Goal: Task Accomplishment & Management: Complete application form

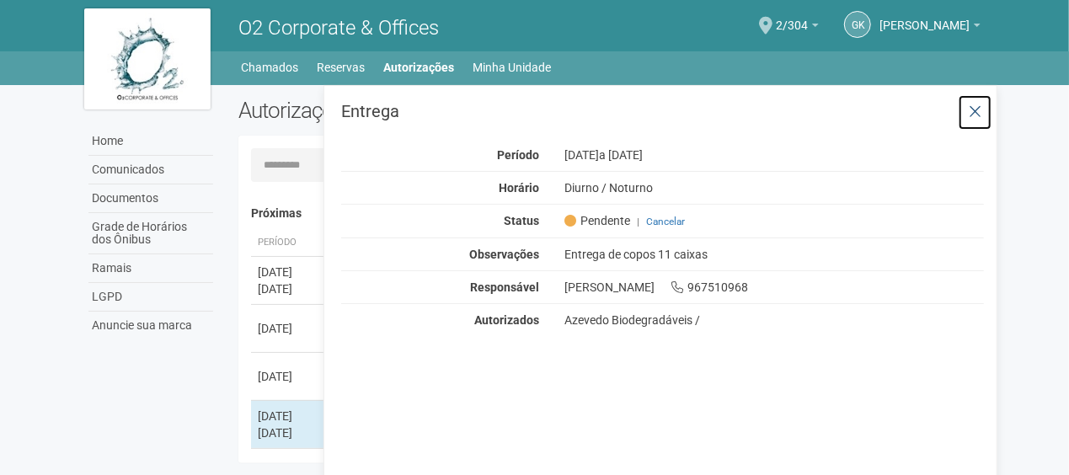
click at [977, 106] on icon at bounding box center [975, 112] width 13 height 17
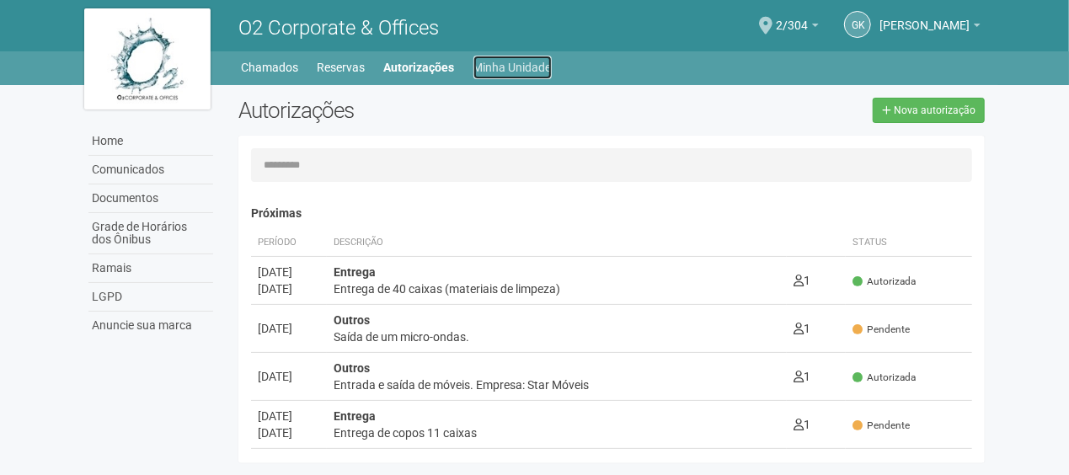
drag, startPoint x: 517, startPoint y: 62, endPoint x: 550, endPoint y: 78, distance: 36.2
click at [516, 62] on link "Minha Unidade" at bounding box center [513, 68] width 78 height 24
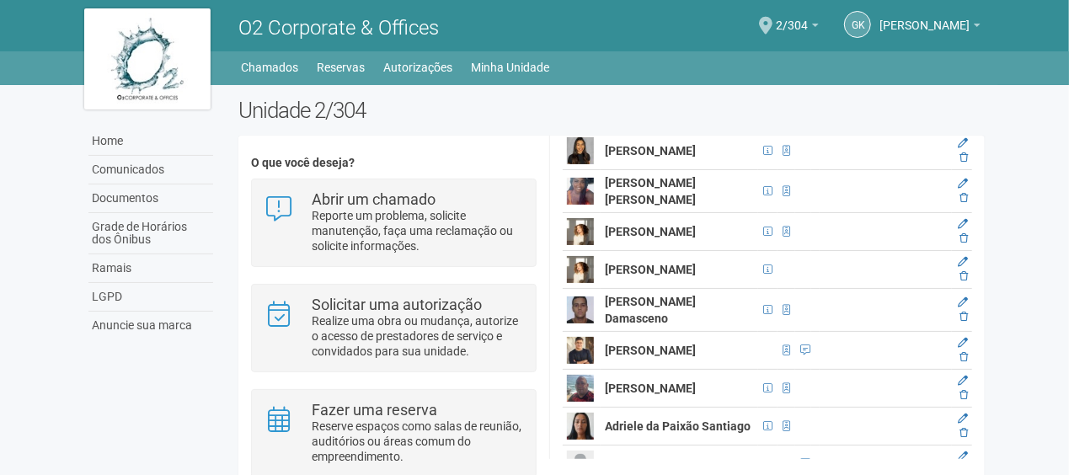
scroll to position [758, 0]
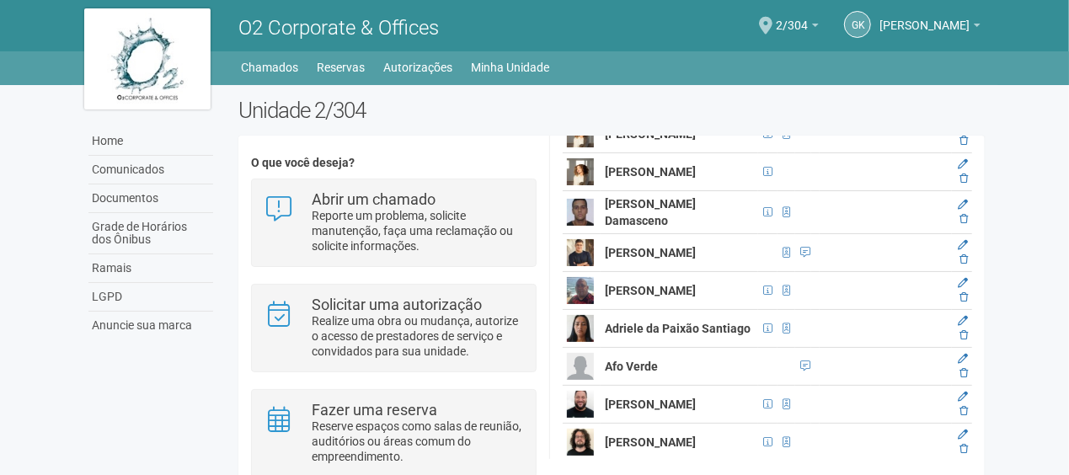
click at [587, 266] on img at bounding box center [580, 252] width 27 height 27
click at [574, 266] on img at bounding box center [580, 252] width 27 height 27
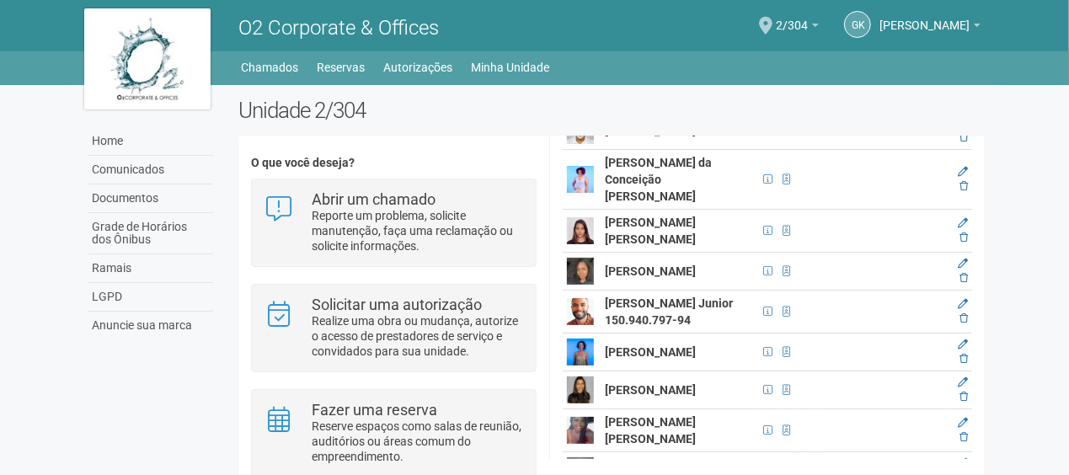
scroll to position [0, 0]
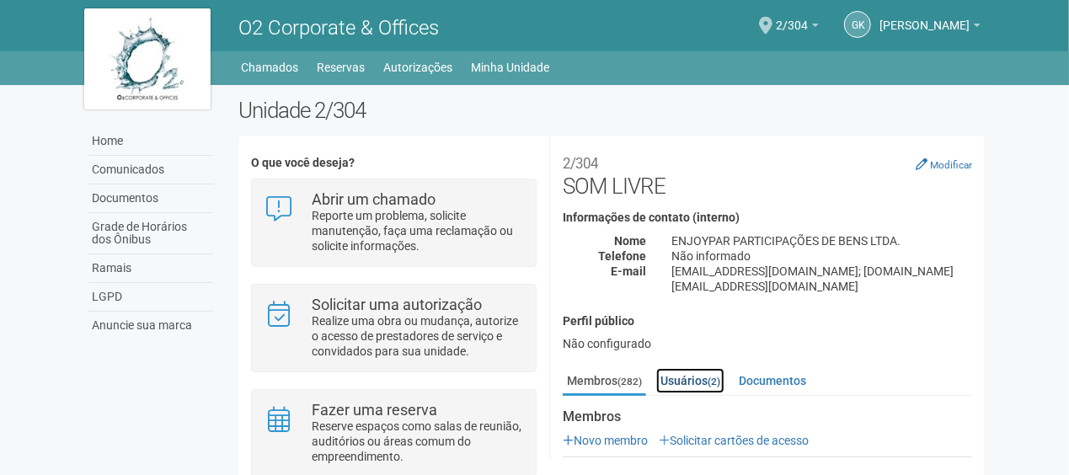
click at [693, 372] on link "Usuários (2)" at bounding box center [690, 380] width 68 height 25
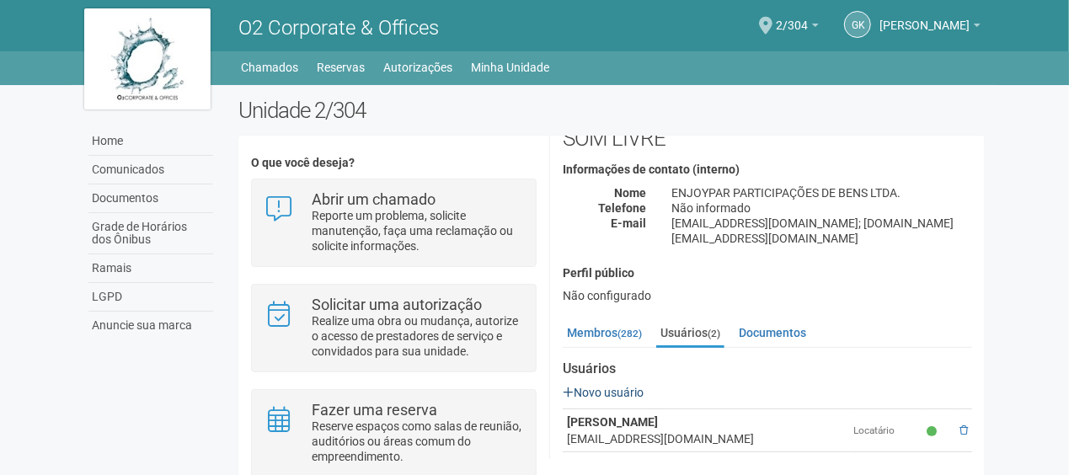
scroll to position [88, 0]
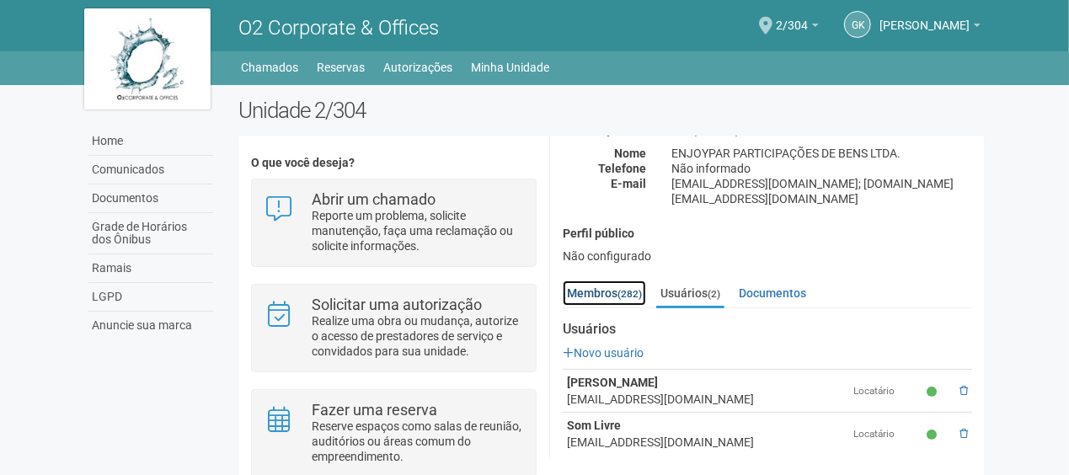
click at [593, 285] on link "Membros (282)" at bounding box center [604, 293] width 83 height 25
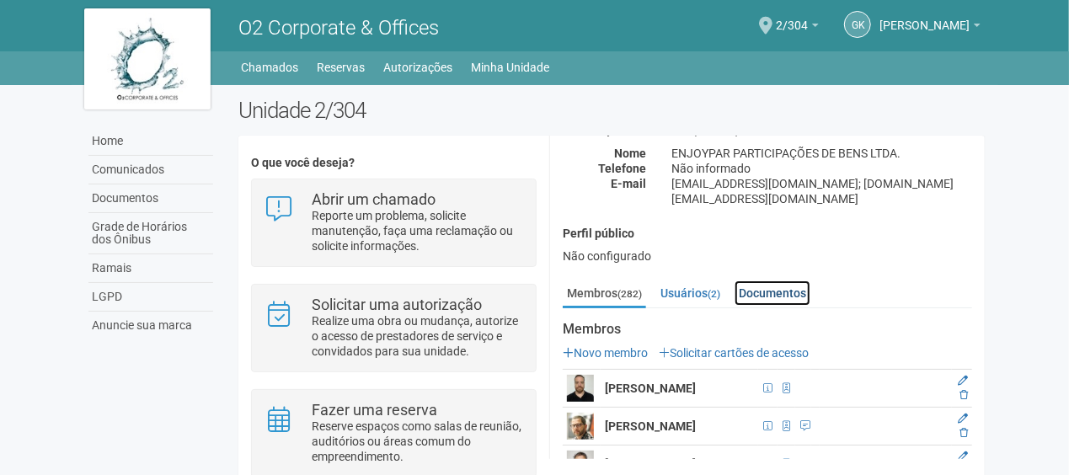
click at [741, 285] on link "Documentos" at bounding box center [773, 293] width 76 height 25
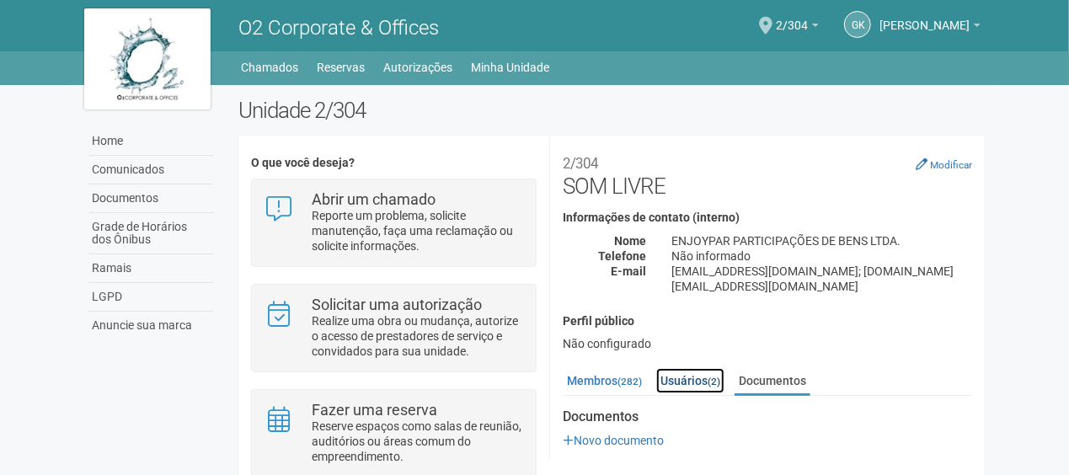
click at [677, 368] on link "Usuários (2)" at bounding box center [690, 380] width 68 height 25
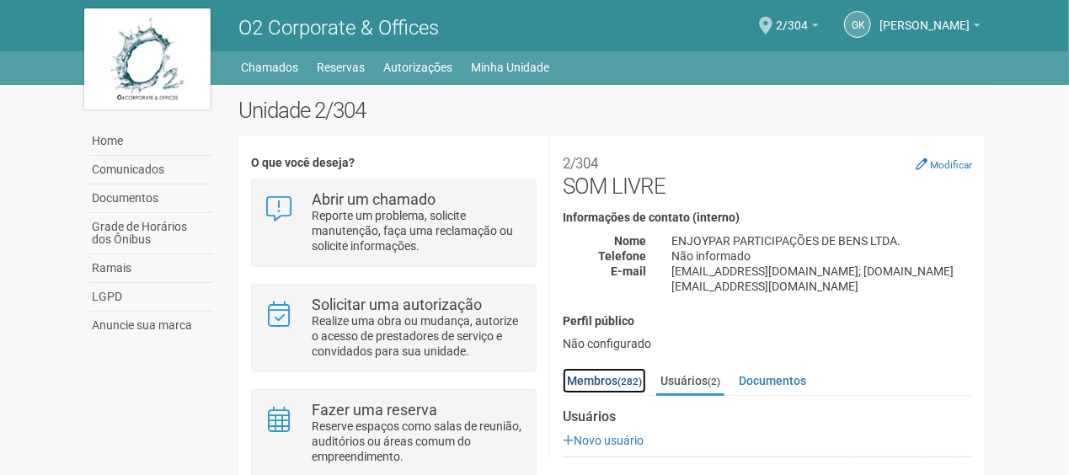
click at [629, 376] on small "(282)" at bounding box center [630, 382] width 24 height 12
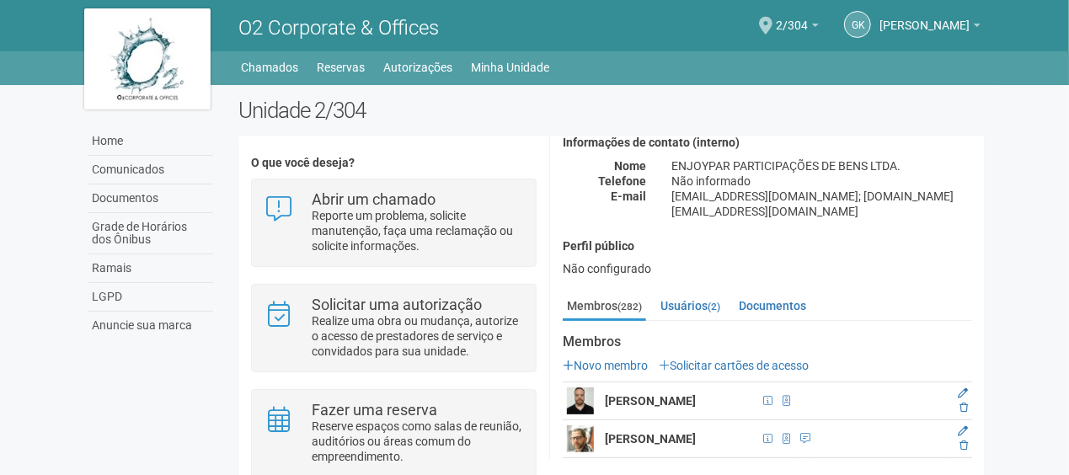
scroll to position [169, 0]
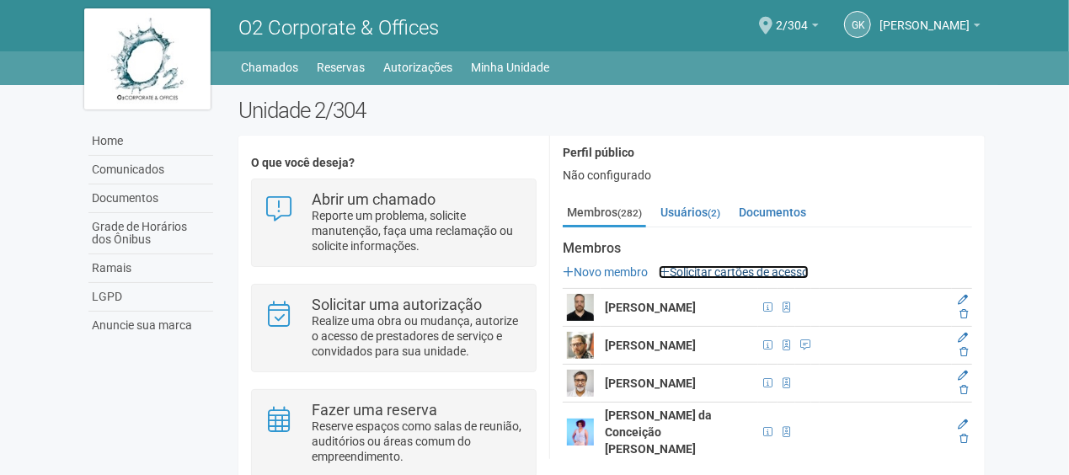
click at [718, 265] on link "Solicitar cartões de acesso" at bounding box center [734, 271] width 150 height 13
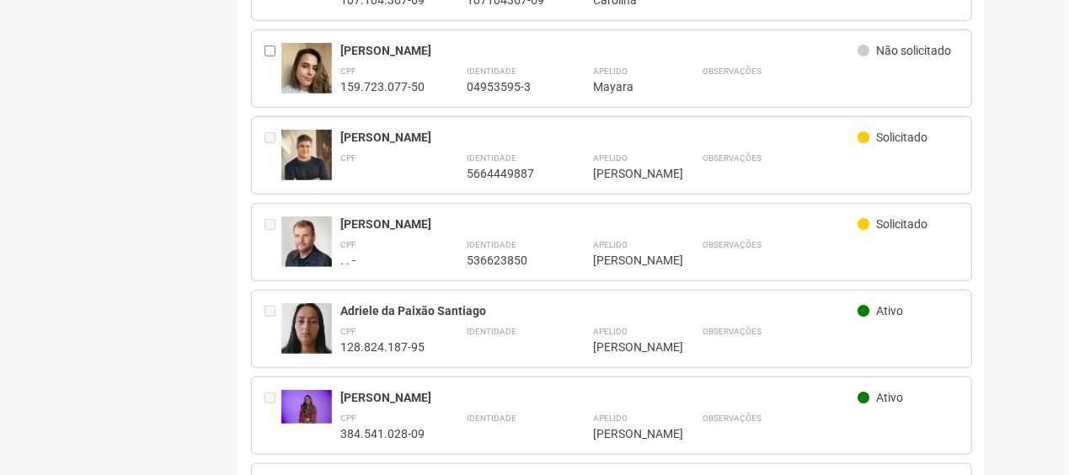
scroll to position [506, 0]
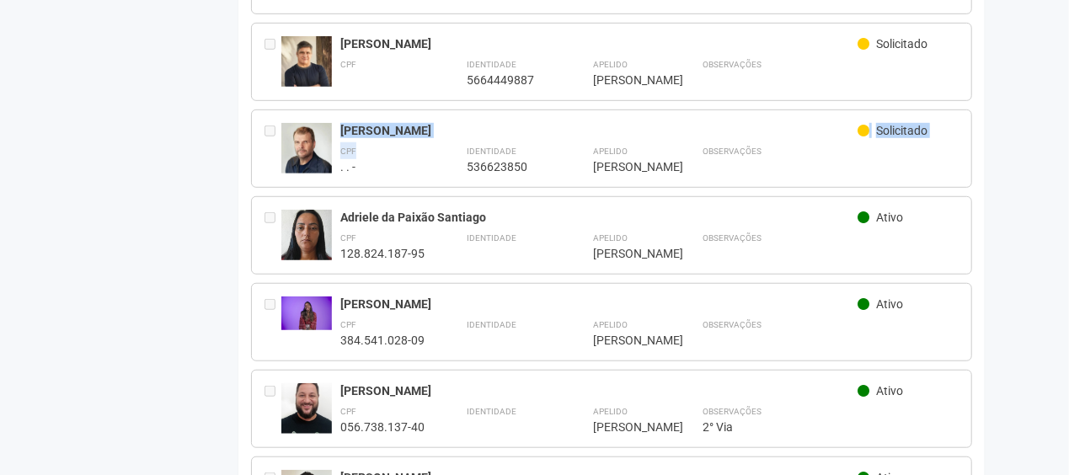
drag, startPoint x: 335, startPoint y: 140, endPoint x: 431, endPoint y: 158, distance: 97.7
click at [431, 158] on div "**********" at bounding box center [612, 149] width 722 height 78
copy div "Robert Stringer Solicitado CPF"
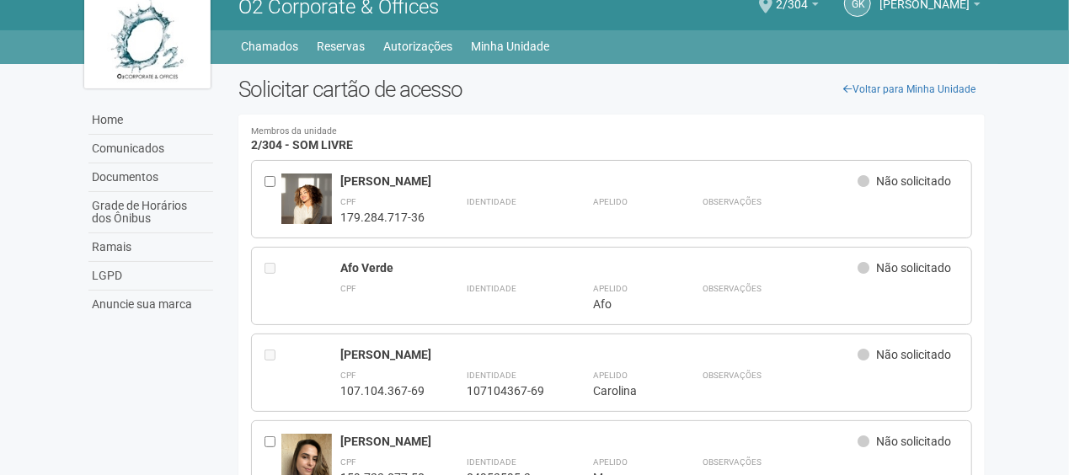
scroll to position [0, 0]
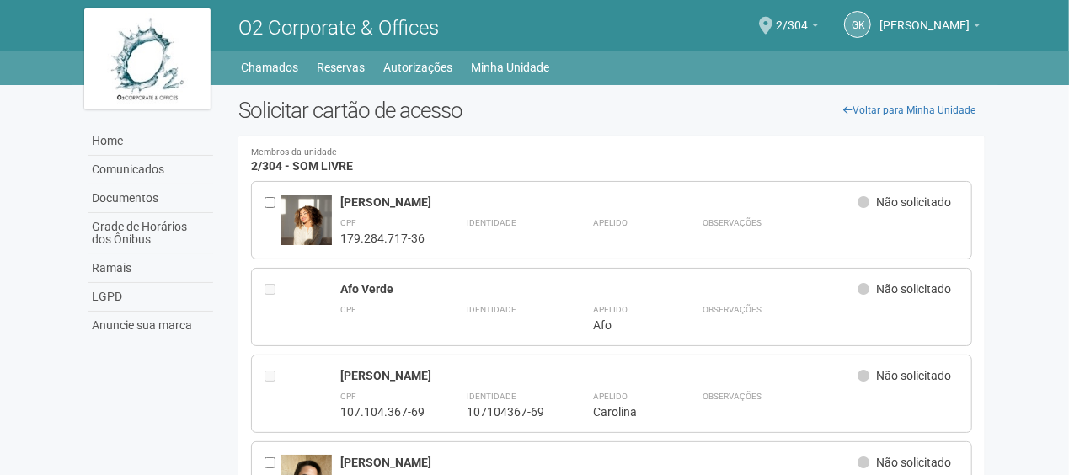
click at [552, 69] on li "Minha Unidade" at bounding box center [519, 68] width 95 height 24
click at [532, 68] on link "Minha Unidade" at bounding box center [511, 68] width 78 height 24
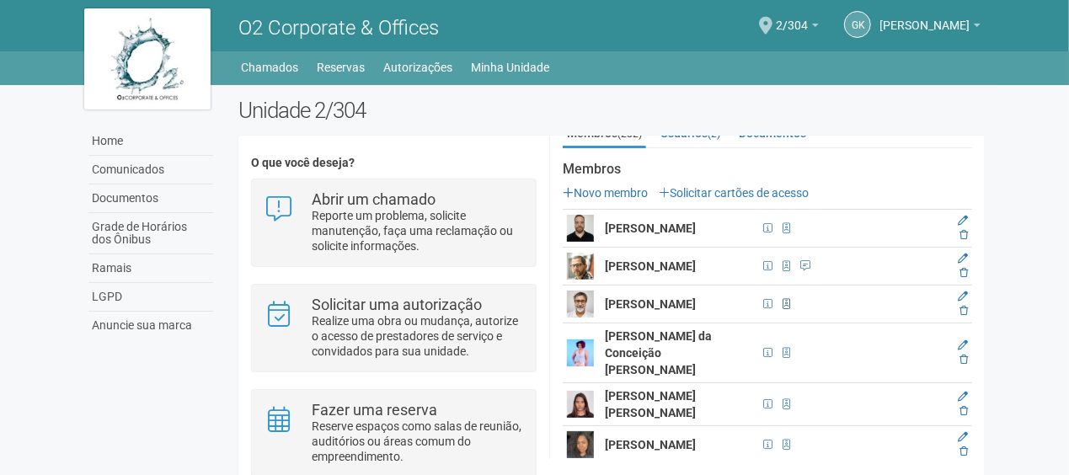
scroll to position [253, 0]
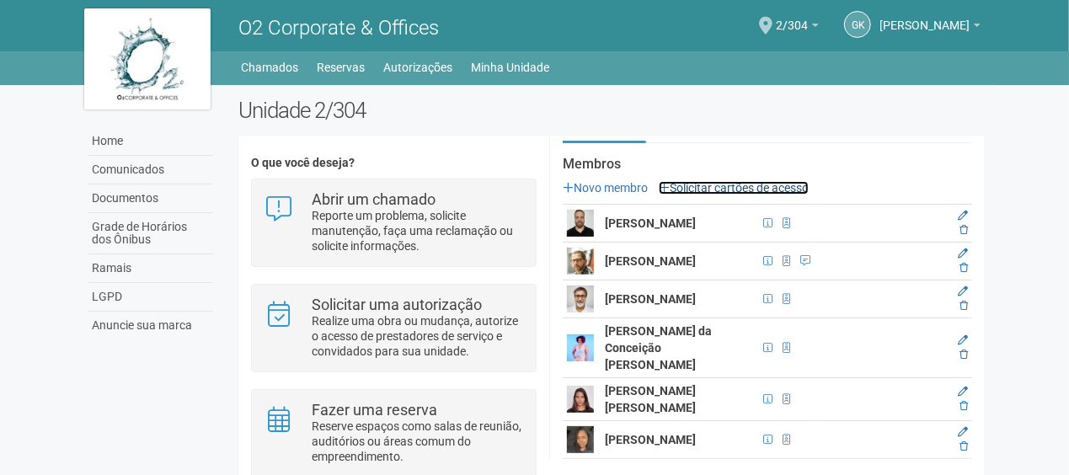
click at [745, 181] on link "Solicitar cartões de acesso" at bounding box center [734, 187] width 150 height 13
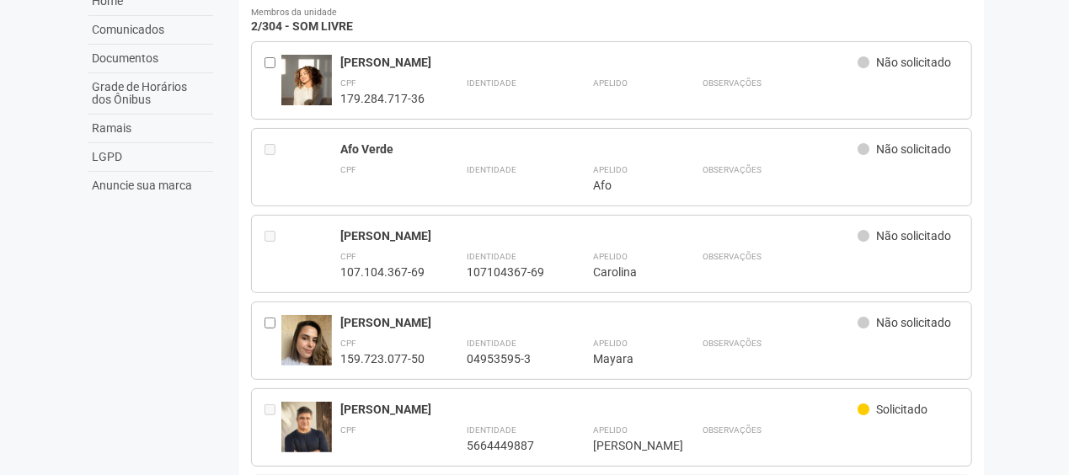
scroll to position [337, 0]
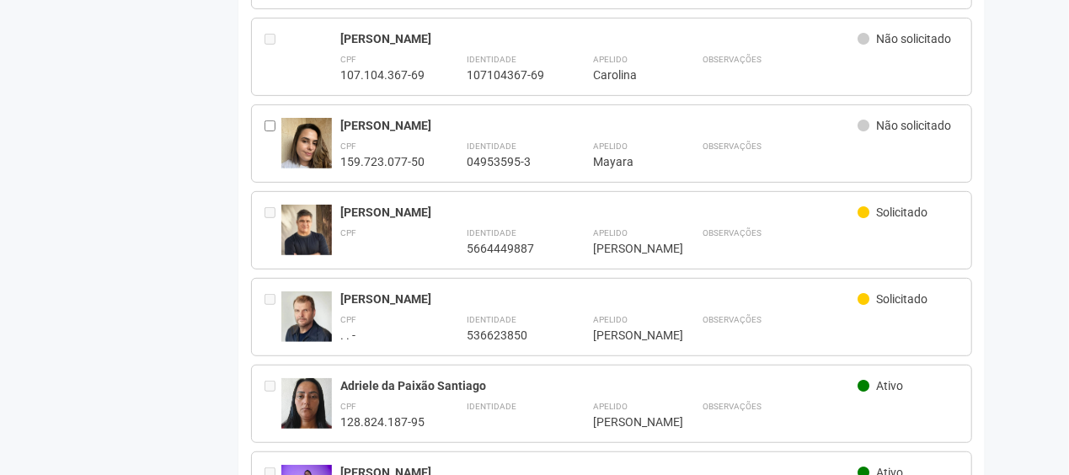
click at [289, 330] on img at bounding box center [306, 317] width 51 height 51
drag, startPoint x: 340, startPoint y: 313, endPoint x: 443, endPoint y: 292, distance: 104.9
click at [443, 292] on div "**********" at bounding box center [612, 317] width 722 height 78
copy div "[PERSON_NAME]"
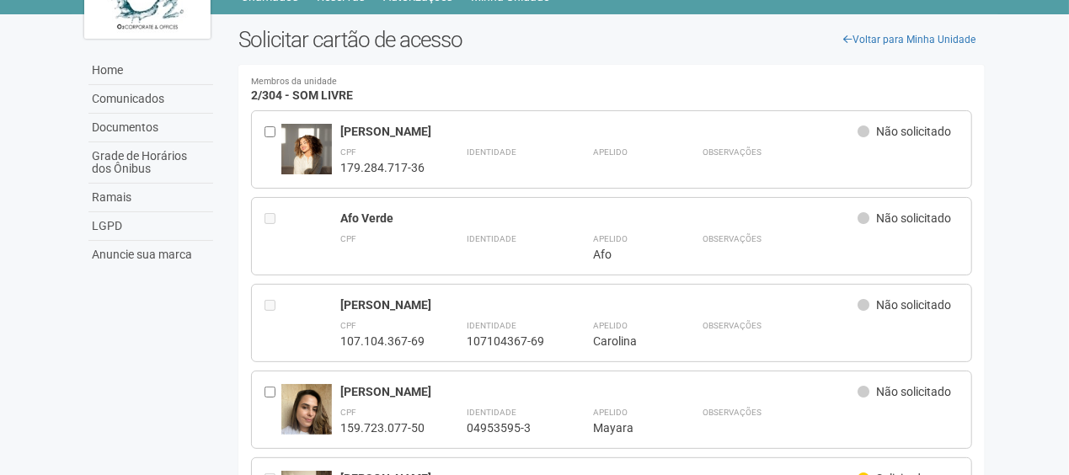
scroll to position [0, 0]
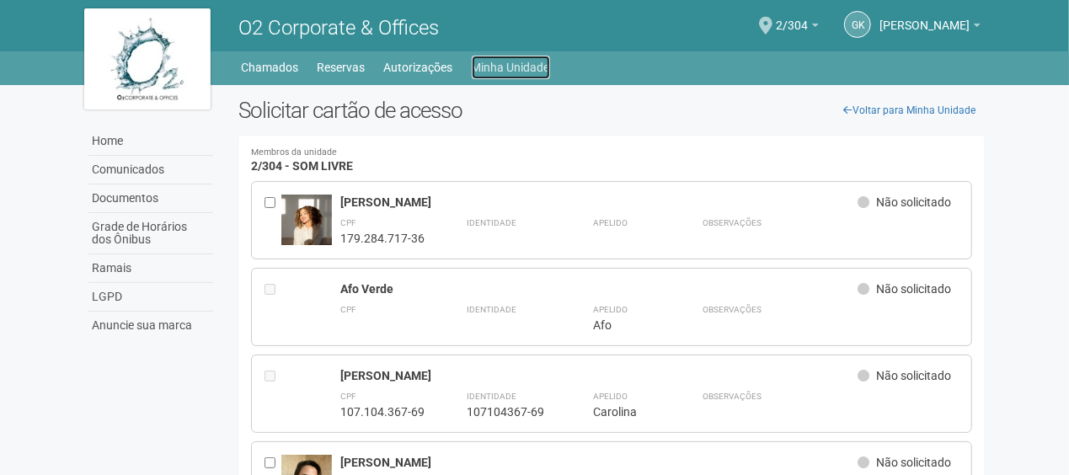
click at [501, 69] on link "Minha Unidade" at bounding box center [511, 68] width 78 height 24
